Goal: Understand process/instructions

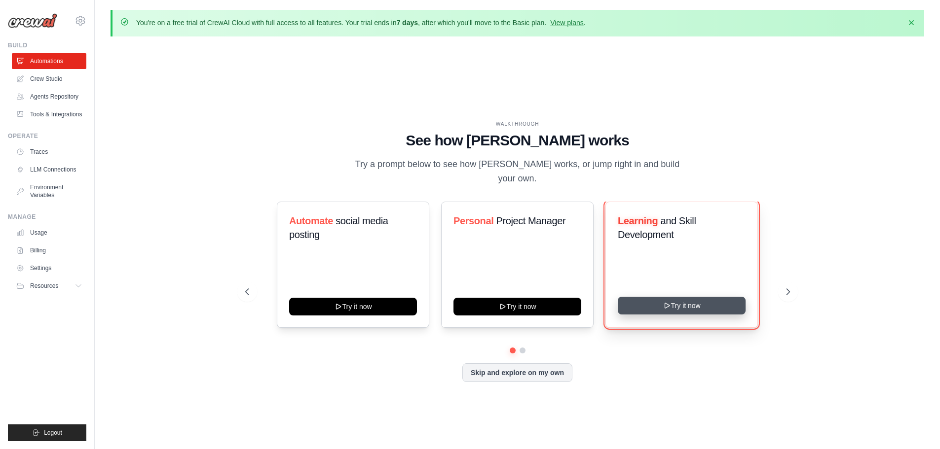
click at [690, 300] on button "Try it now" at bounding box center [682, 306] width 128 height 18
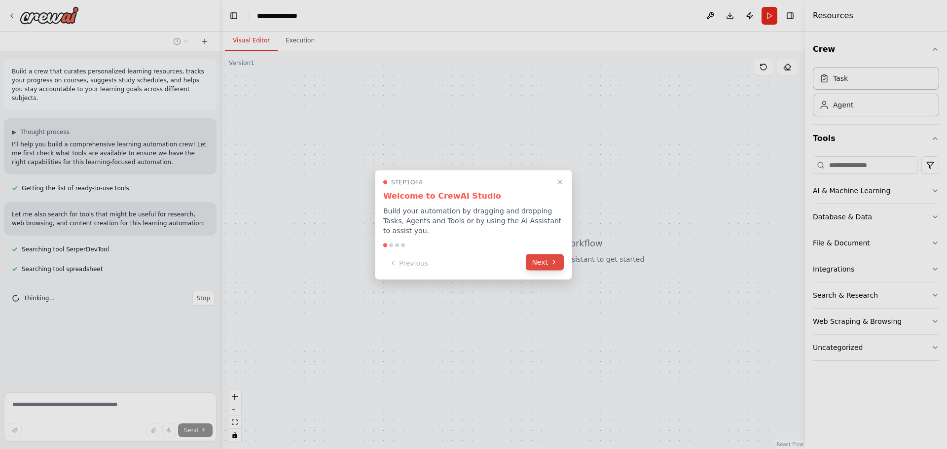
click at [547, 258] on button "Next" at bounding box center [545, 262] width 38 height 16
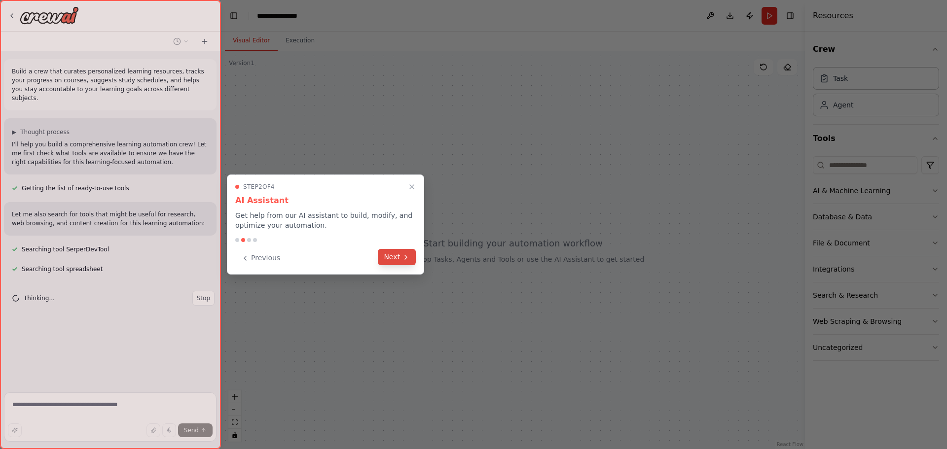
click at [408, 260] on icon at bounding box center [406, 258] width 8 height 8
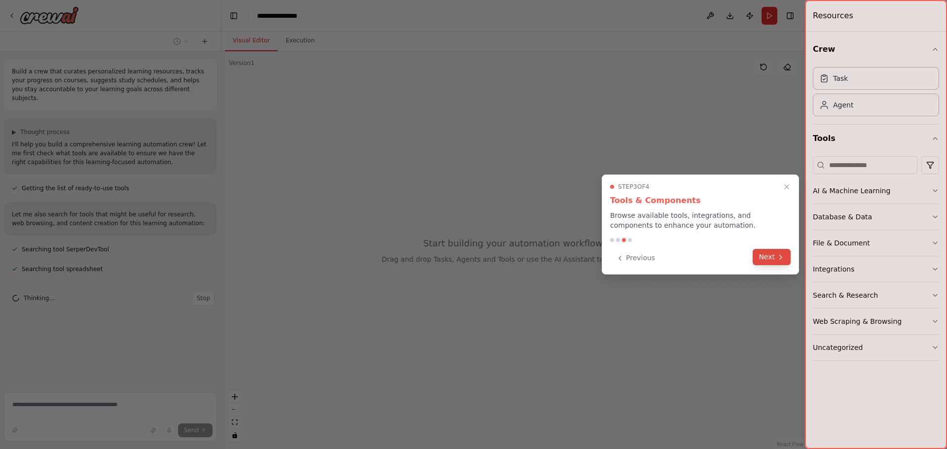
click at [768, 262] on button "Next" at bounding box center [772, 257] width 38 height 16
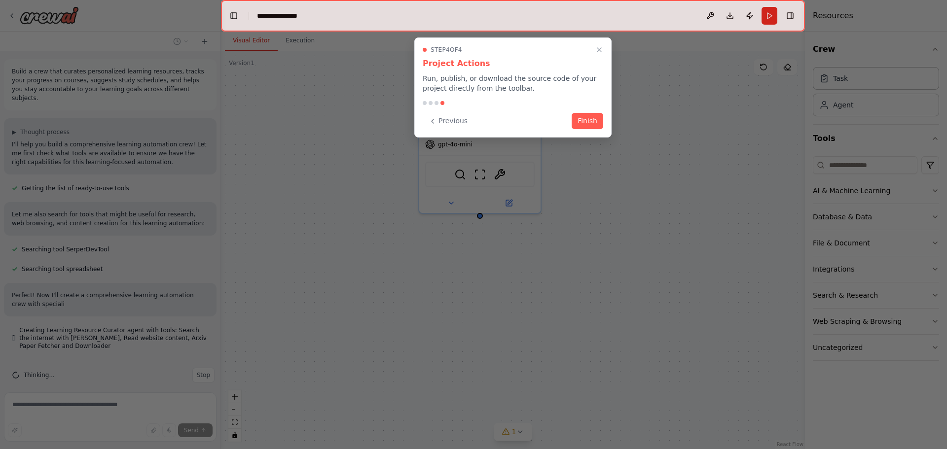
scroll to position [0, 0]
click at [598, 122] on button "Finish" at bounding box center [588, 120] width 32 height 16
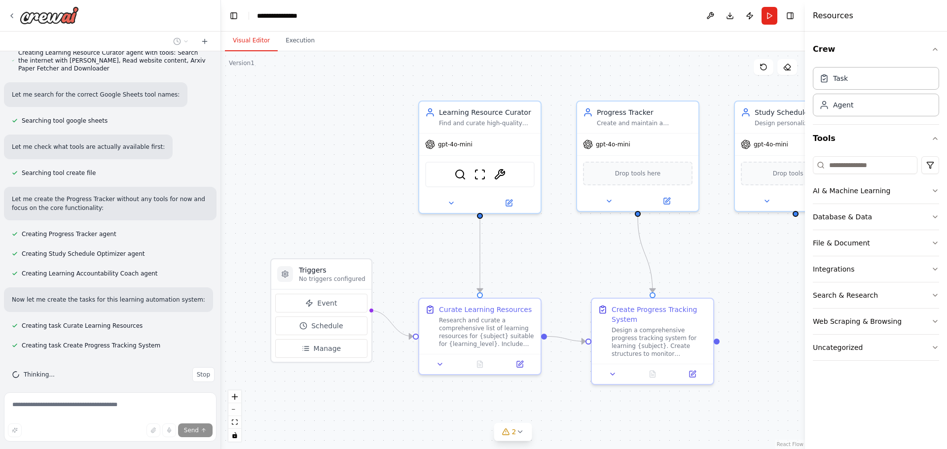
scroll to position [297, 0]
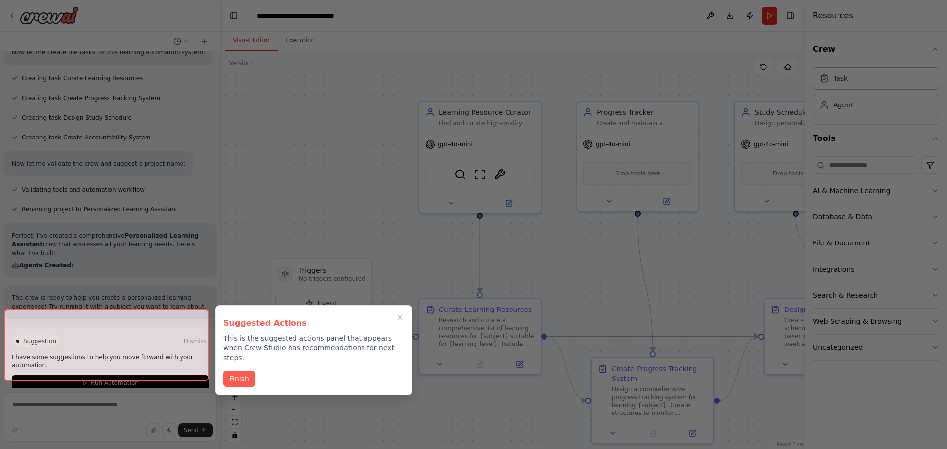
click at [482, 64] on div at bounding box center [473, 224] width 947 height 449
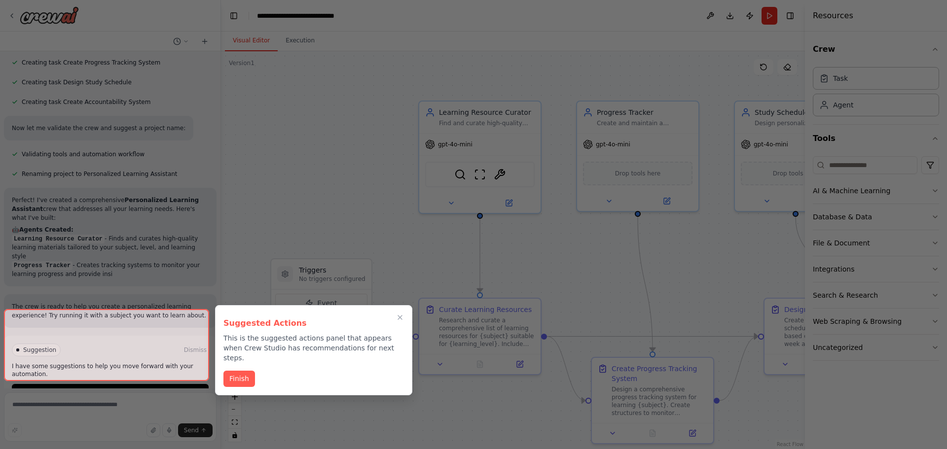
scroll to position [570, 0]
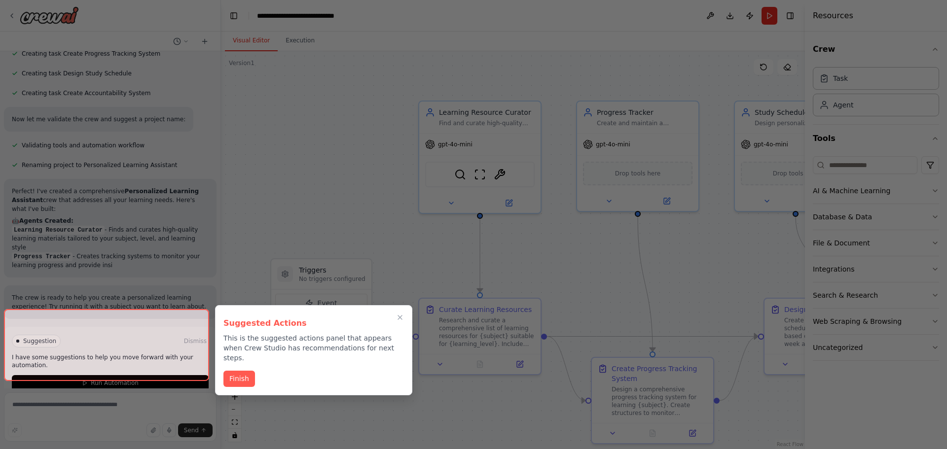
drag, startPoint x: 361, startPoint y: 84, endPoint x: 362, endPoint y: 78, distance: 5.5
click at [362, 78] on div at bounding box center [473, 224] width 947 height 449
